Goal: Task Accomplishment & Management: Use online tool/utility

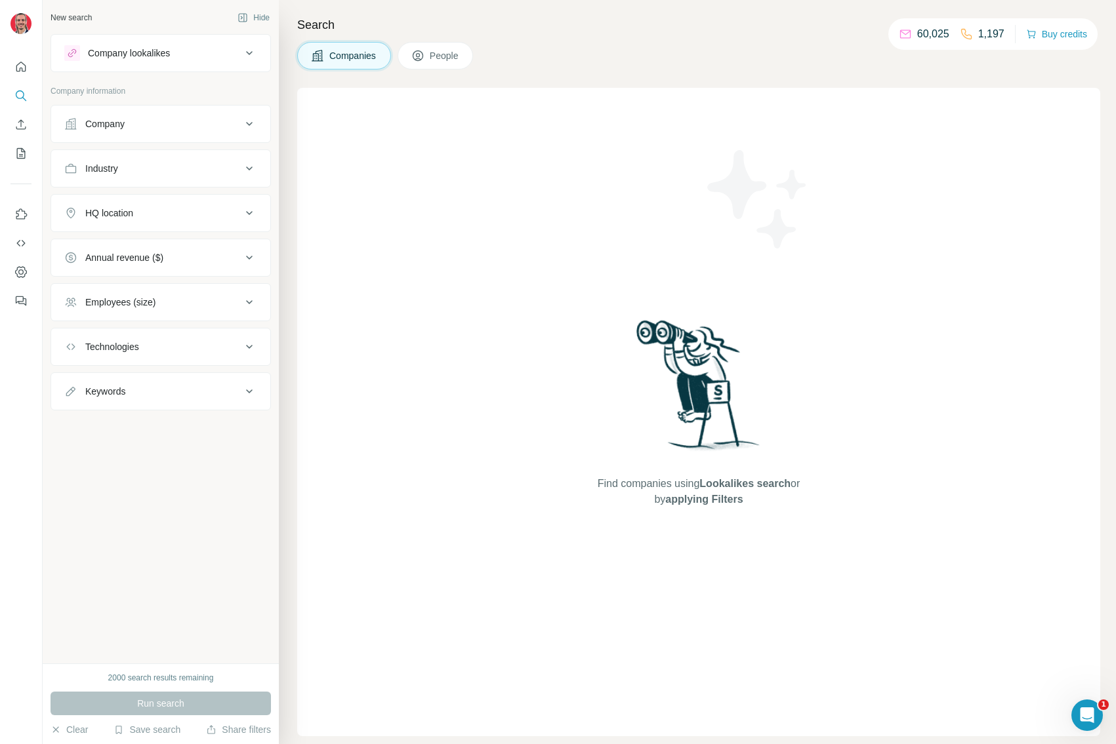
click at [501, 467] on div "Find companies using Lookalikes search or by applying Filters" at bounding box center [698, 412] width 803 height 649
click at [453, 276] on div "Find companies using Lookalikes search or by applying Filters" at bounding box center [698, 412] width 803 height 649
click at [22, 116] on button "Enrich CSV" at bounding box center [20, 125] width 21 height 24
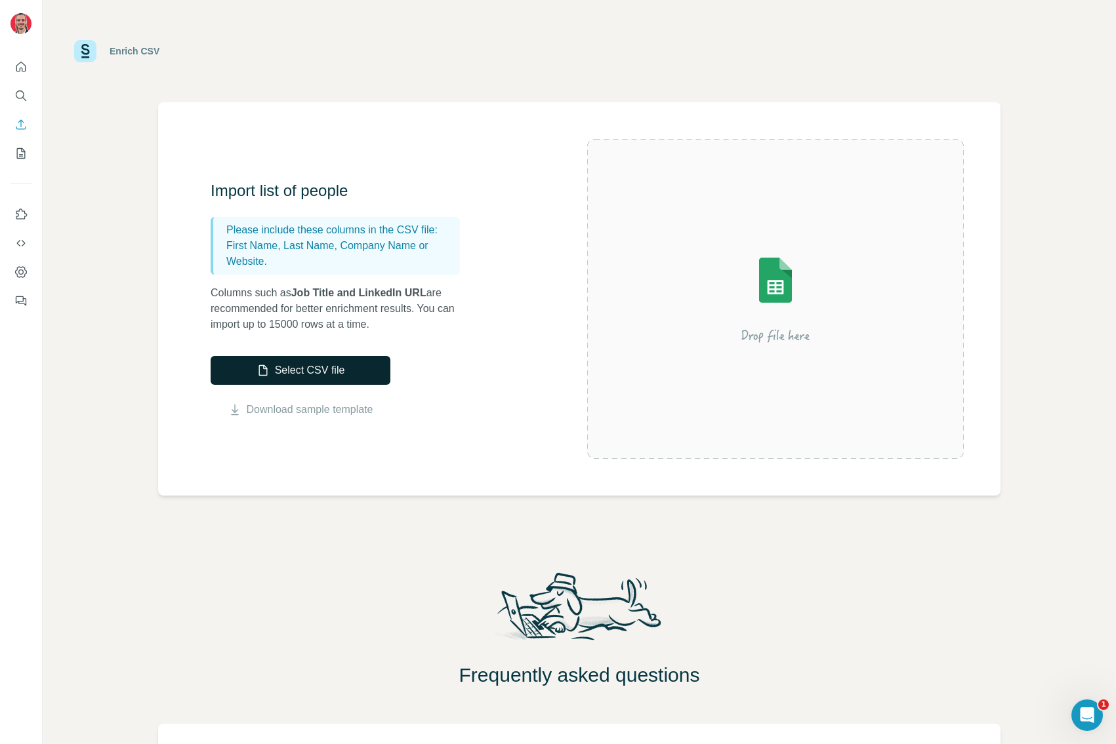
click at [307, 367] on button "Select CSV file" at bounding box center [301, 370] width 180 height 29
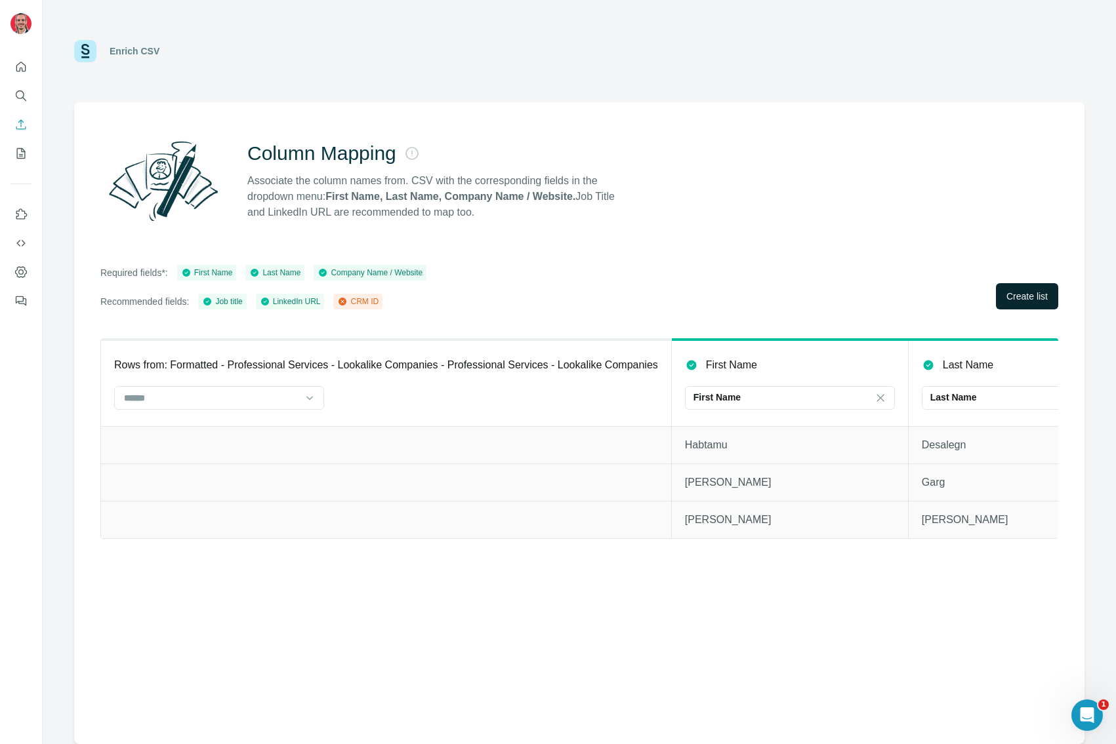
click at [1027, 307] on button "Create list" at bounding box center [1027, 296] width 62 height 26
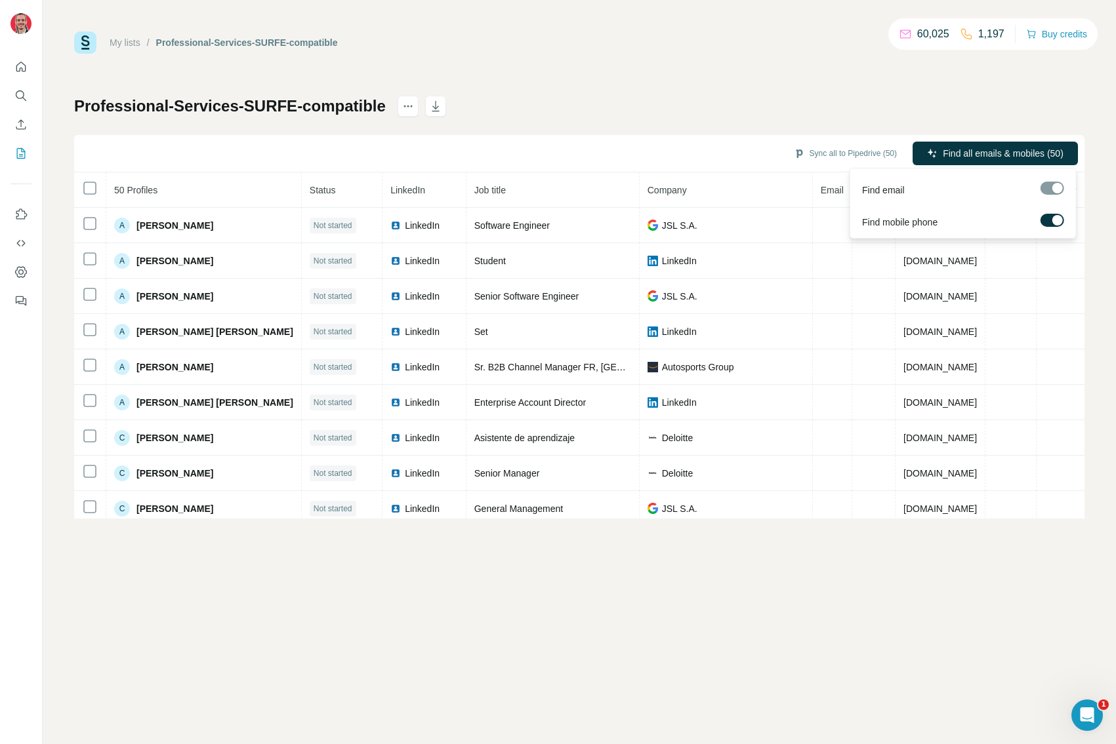
click at [916, 101] on div "Professional-Services-SURFE-compatible Sync all to Pipedrive (50) Find all emai…" at bounding box center [579, 307] width 1010 height 423
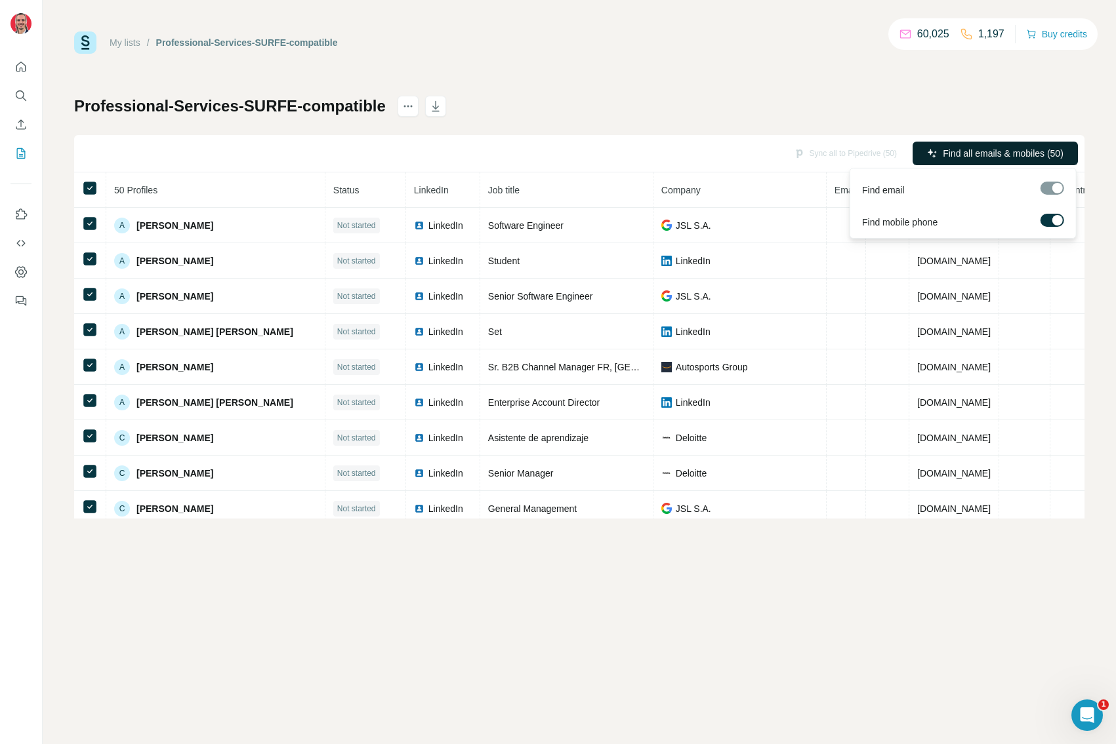
click at [1024, 156] on span "Find all emails & mobiles (50)" at bounding box center [1002, 153] width 121 height 13
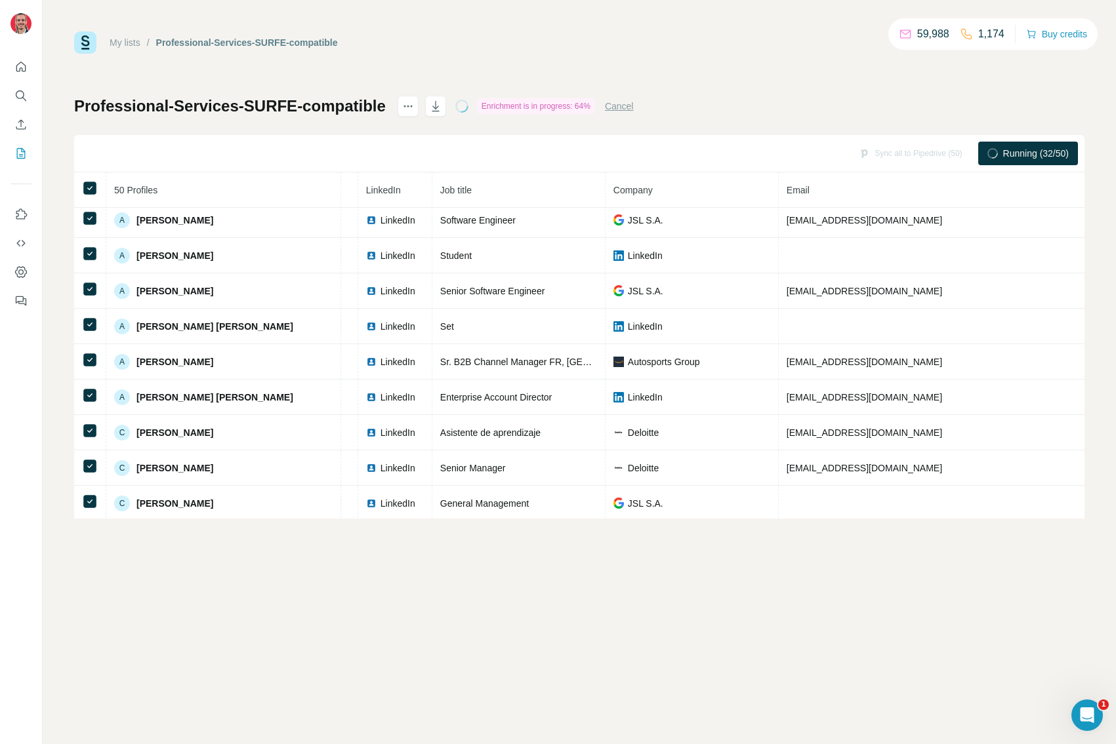
scroll to position [4, 64]
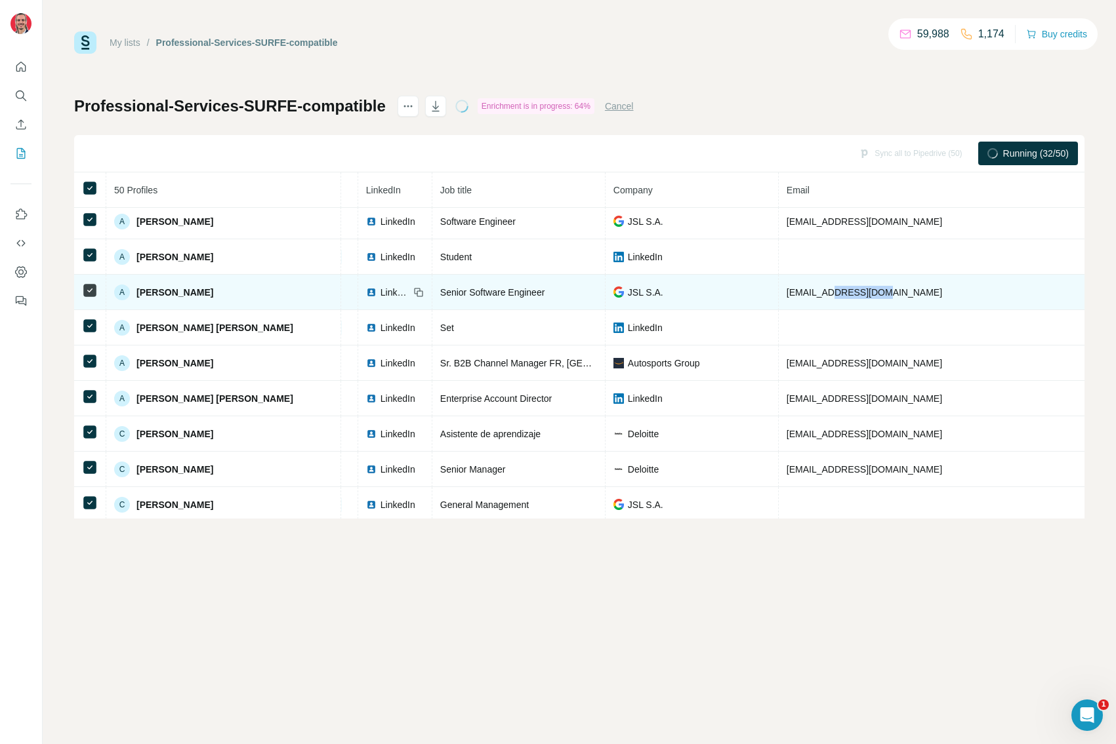
drag, startPoint x: 783, startPoint y: 294, endPoint x: 830, endPoint y: 290, distance: 46.8
click at [831, 289] on span "[EMAIL_ADDRESS][DOMAIN_NAME]" at bounding box center [863, 292] width 155 height 10
click at [823, 298] on td "[EMAIL_ADDRESS][DOMAIN_NAME]" at bounding box center [939, 292] width 323 height 35
click at [805, 298] on td "[EMAIL_ADDRESS][DOMAIN_NAME]" at bounding box center [939, 292] width 323 height 35
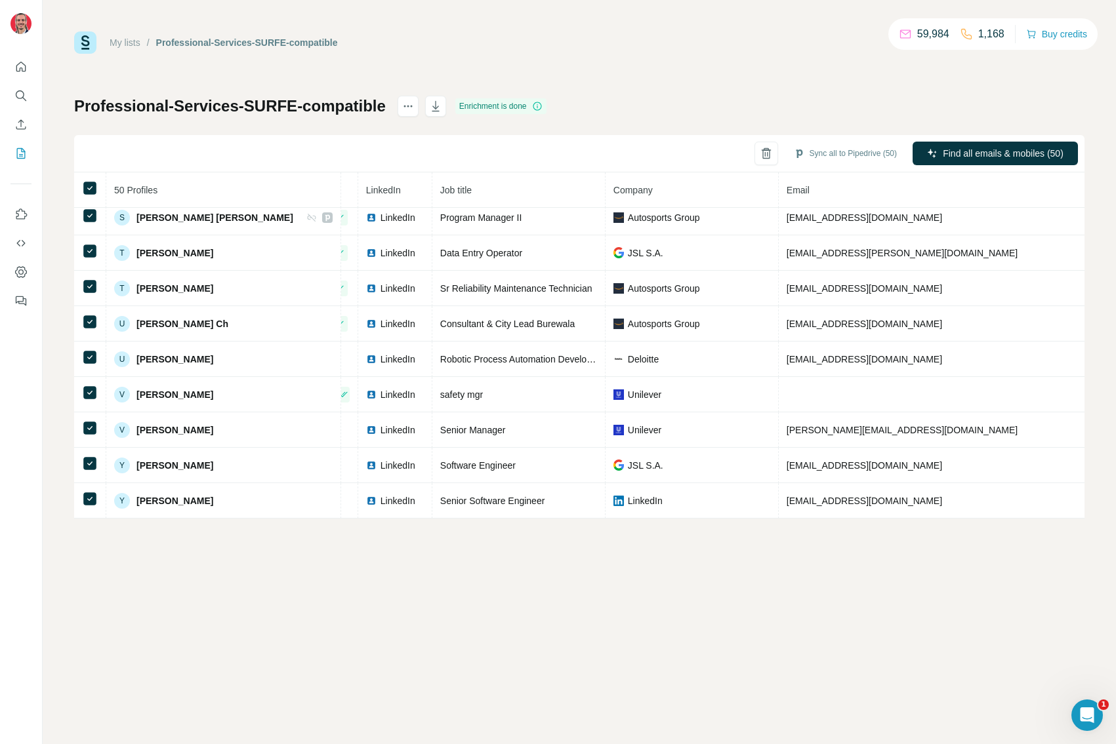
scroll to position [1459, 64]
click at [594, 604] on div "My lists / Professional-Services-SURFE-compatible 59,984 1,168 Buy credits Prof…" at bounding box center [579, 372] width 1073 height 744
